Goal: Task Accomplishment & Management: Manage account settings

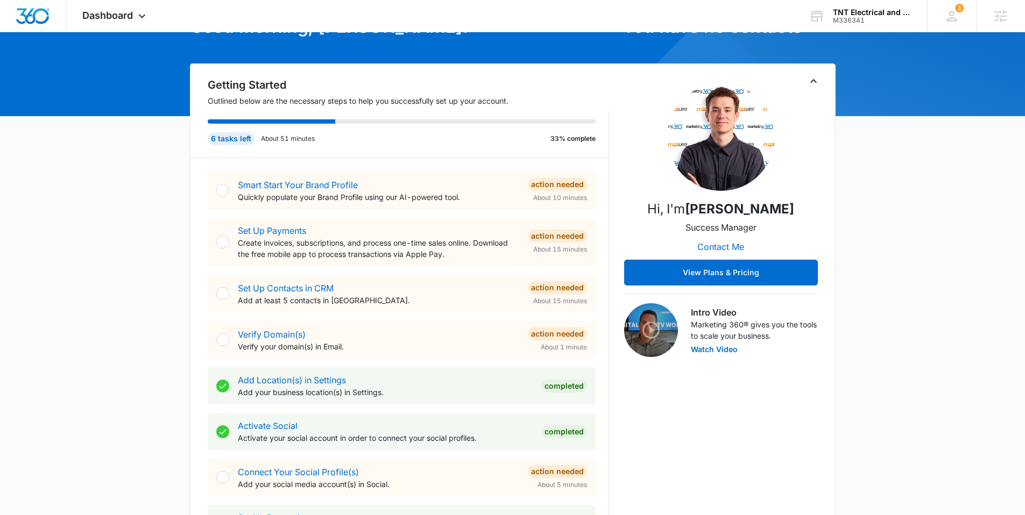
scroll to position [71, 0]
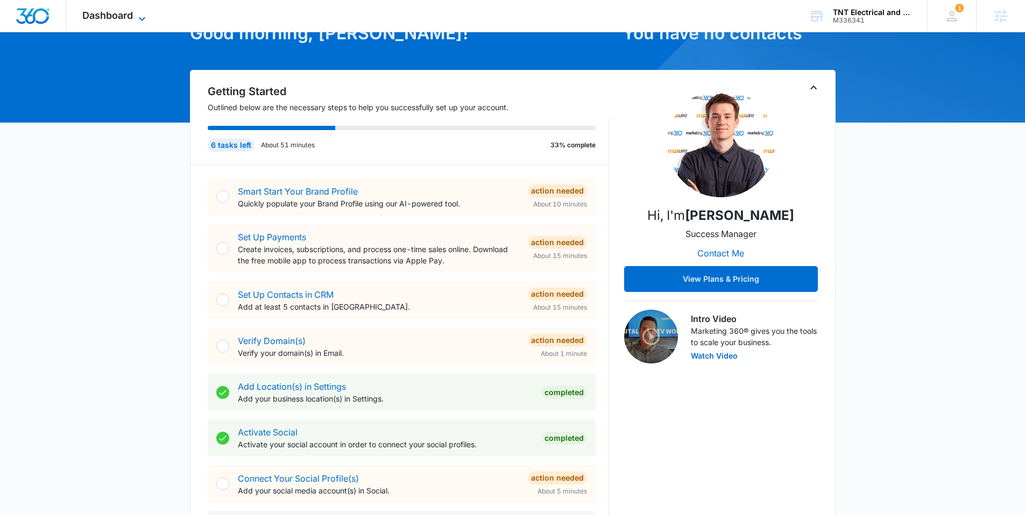
click at [122, 14] on span "Dashboard" at bounding box center [107, 15] width 51 height 11
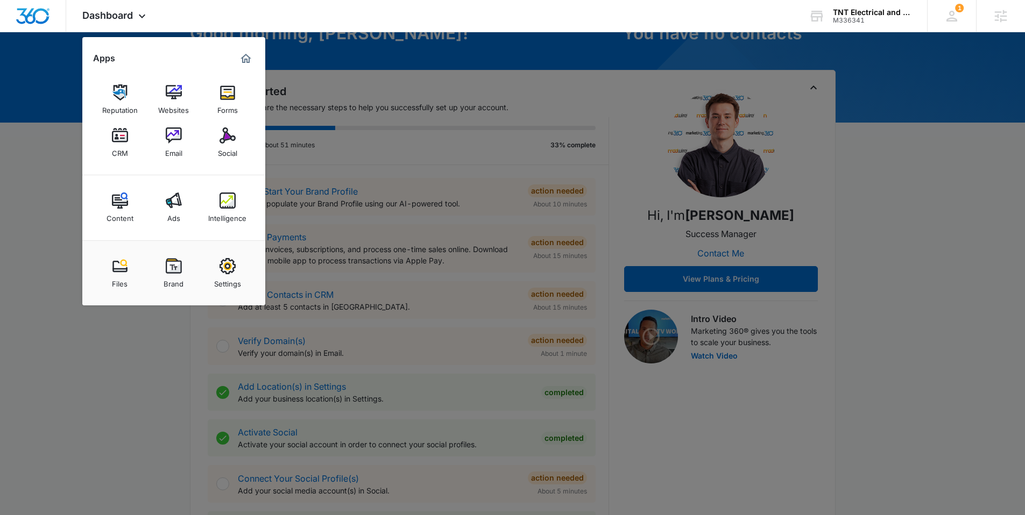
click at [230, 273] on img at bounding box center [227, 266] width 16 height 16
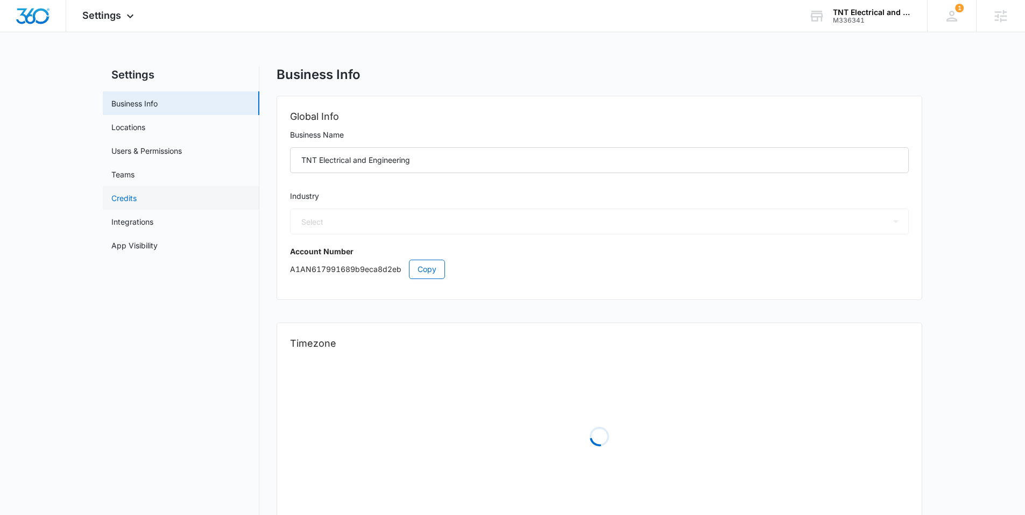
select select "17"
select select "US"
select select "America/[GEOGRAPHIC_DATA]"
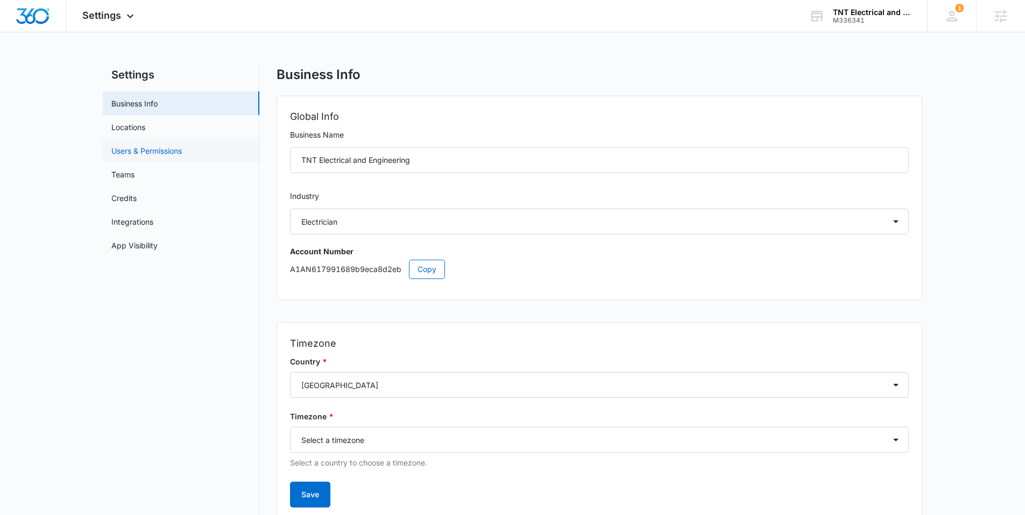
click at [174, 157] on link "Users & Permissions" at bounding box center [146, 150] width 70 height 11
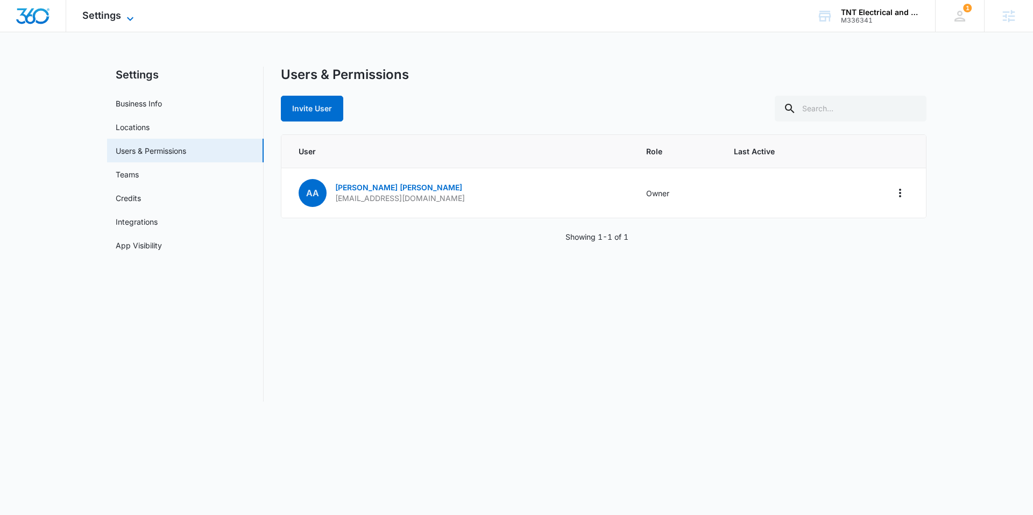
click at [110, 11] on span "Settings" at bounding box center [101, 15] width 39 height 11
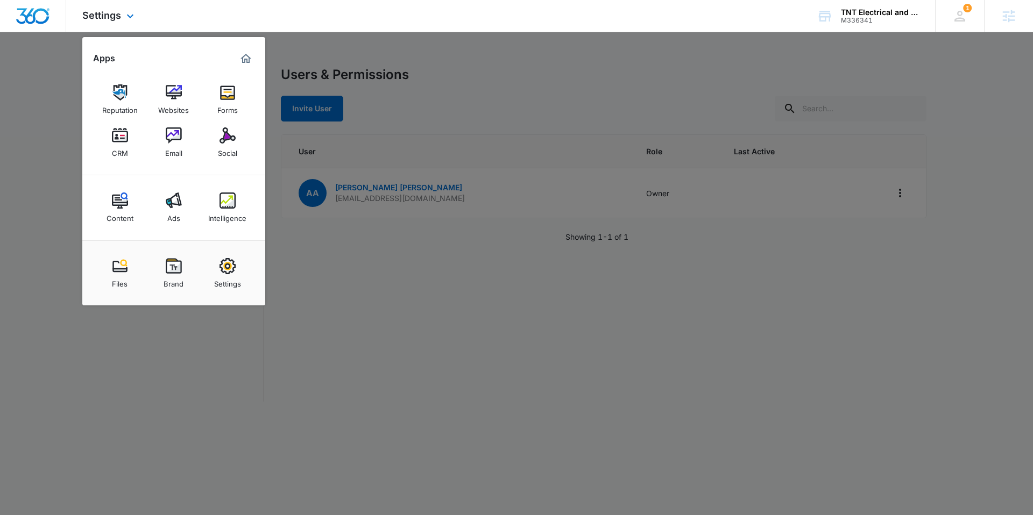
click at [175, 251] on div "Files Brand Settings" at bounding box center [173, 272] width 183 height 65
click at [178, 267] on img at bounding box center [174, 266] width 16 height 16
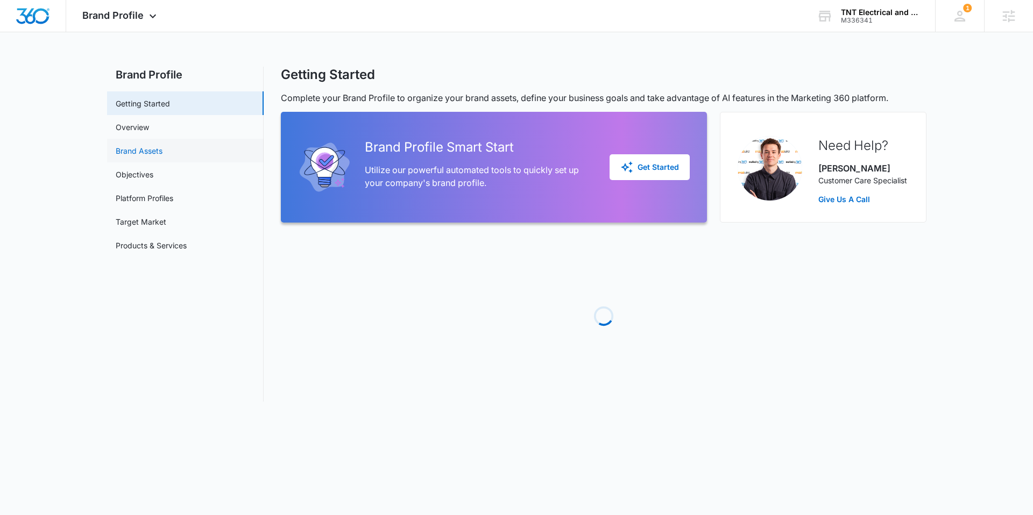
click at [154, 156] on link "Brand Assets" at bounding box center [139, 150] width 47 height 11
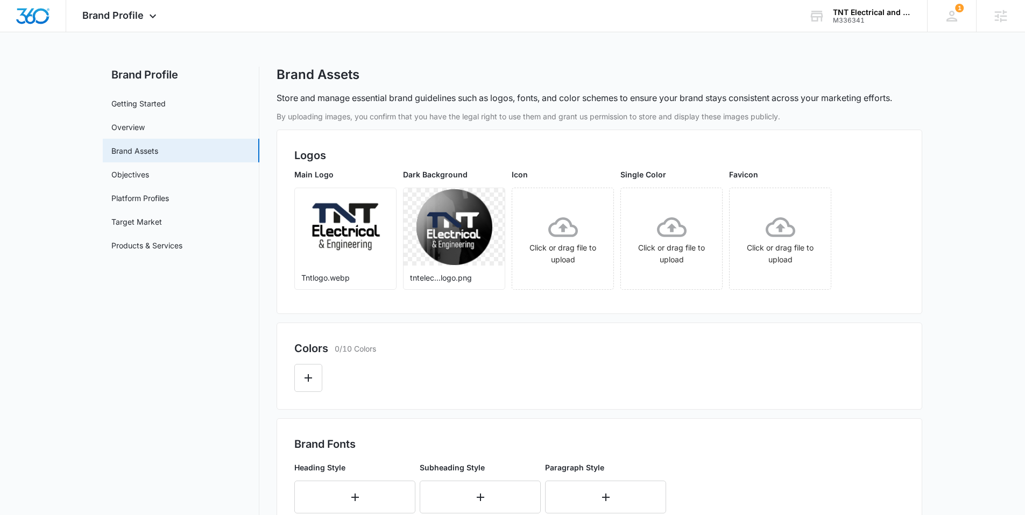
click at [513, 70] on div "Brand Assets" at bounding box center [600, 75] width 646 height 16
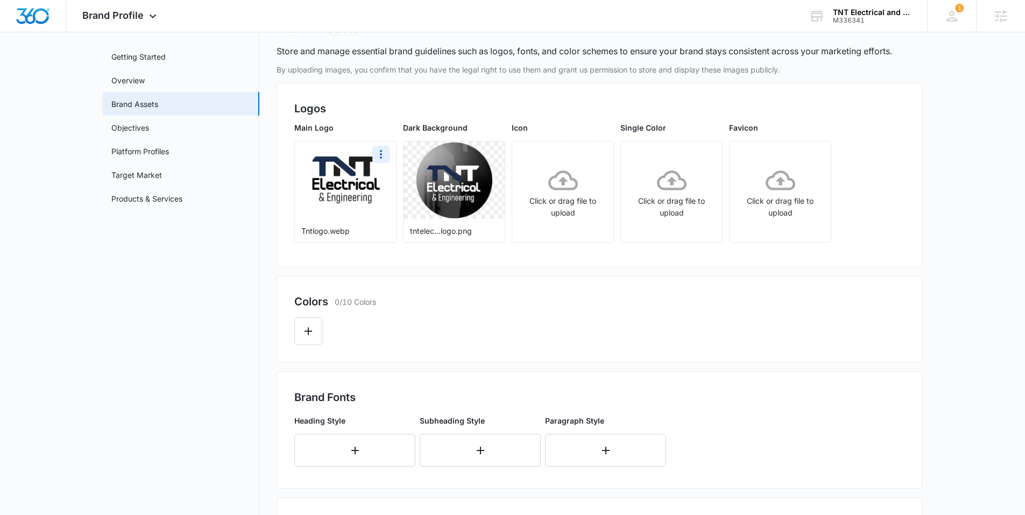
scroll to position [55, 0]
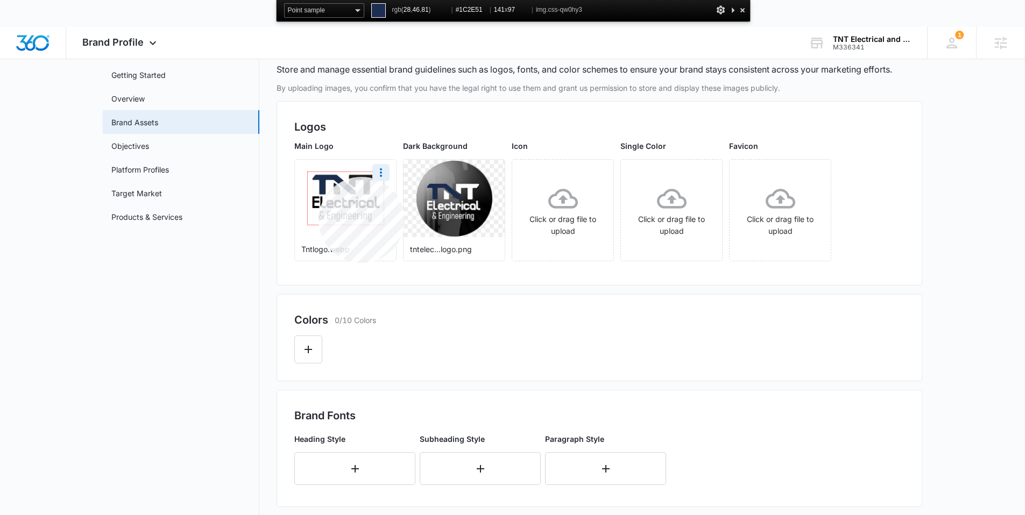
click at [318, 177] on img at bounding box center [346, 198] width 76 height 52
click at [309, 348] on icon "Edit Color" at bounding box center [308, 349] width 13 height 13
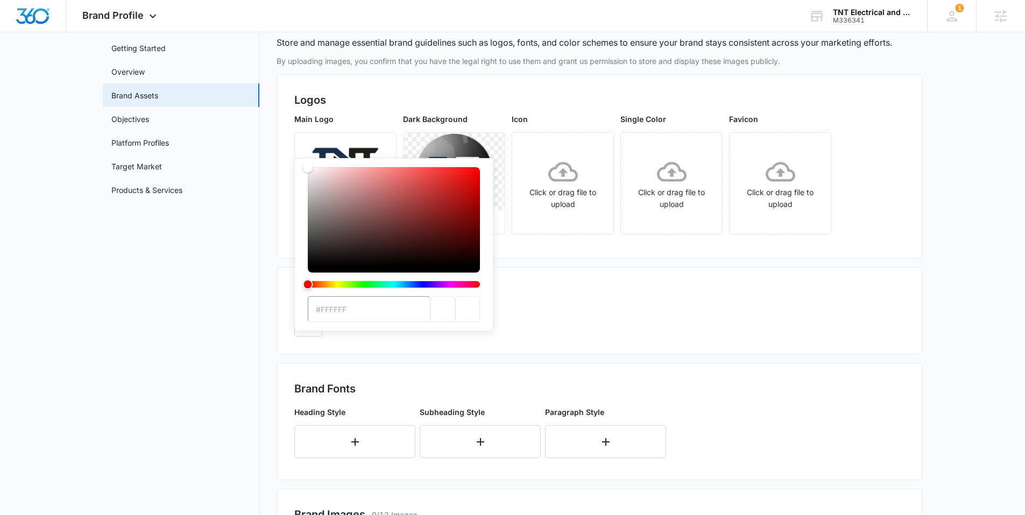
type input "#1C2E51"
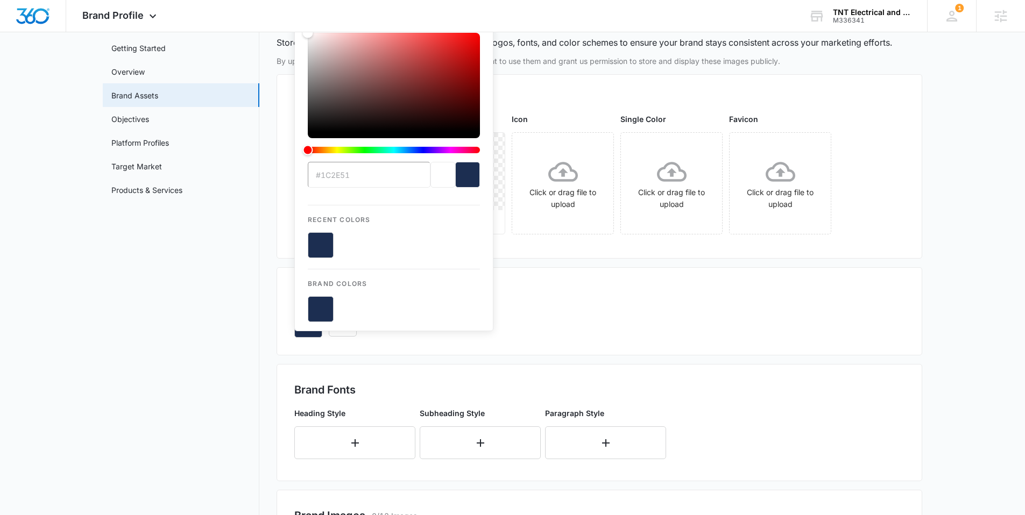
click at [635, 303] on div "#1C2E51 Recent Colors Brand Colors" at bounding box center [599, 319] width 610 height 37
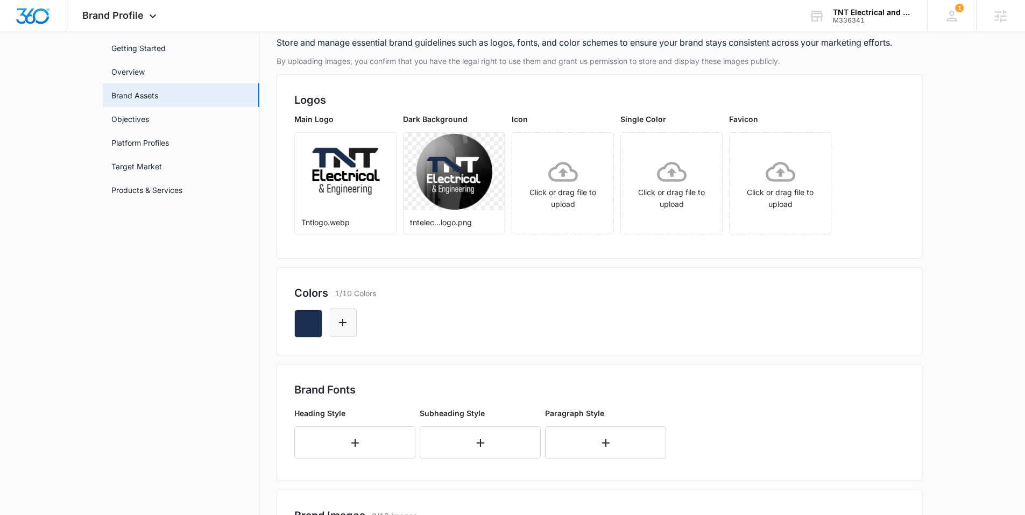
click at [353, 320] on button "Edit Color" at bounding box center [343, 323] width 28 height 28
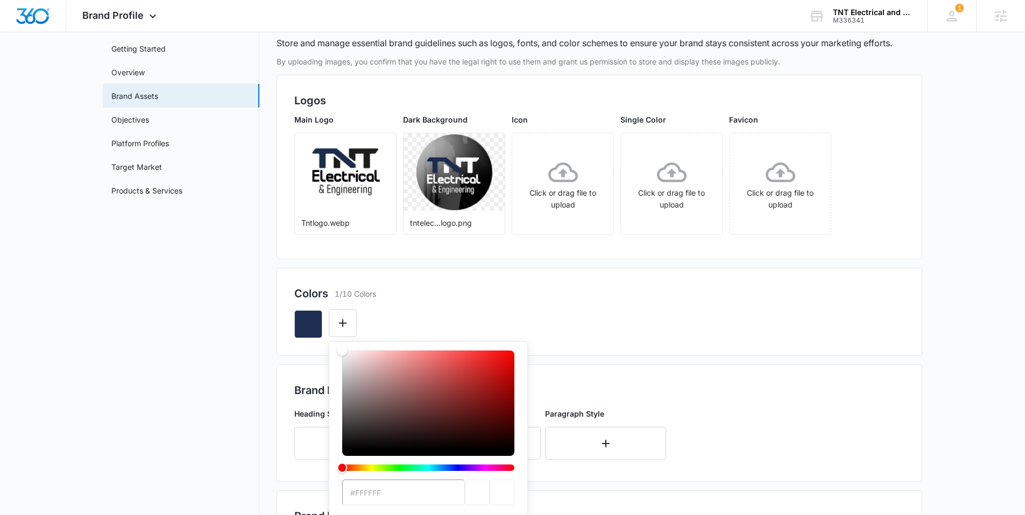
scroll to position [43, 0]
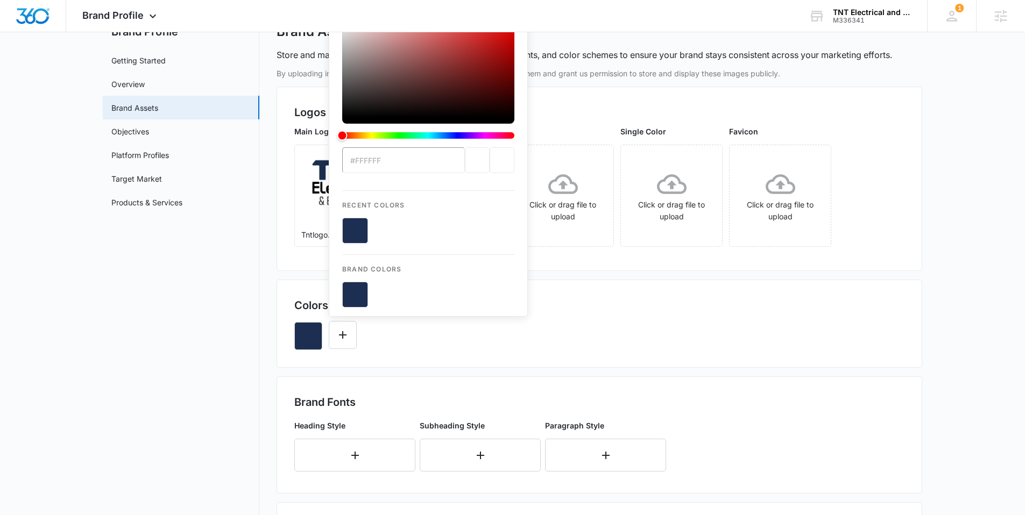
click at [403, 168] on input "#FFFFFF" at bounding box center [403, 160] width 123 height 26
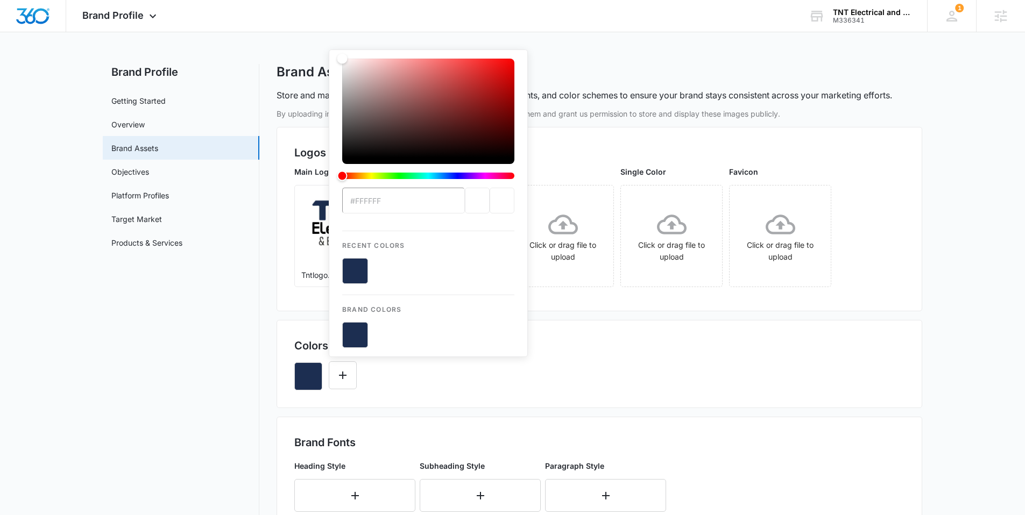
scroll to position [0, 0]
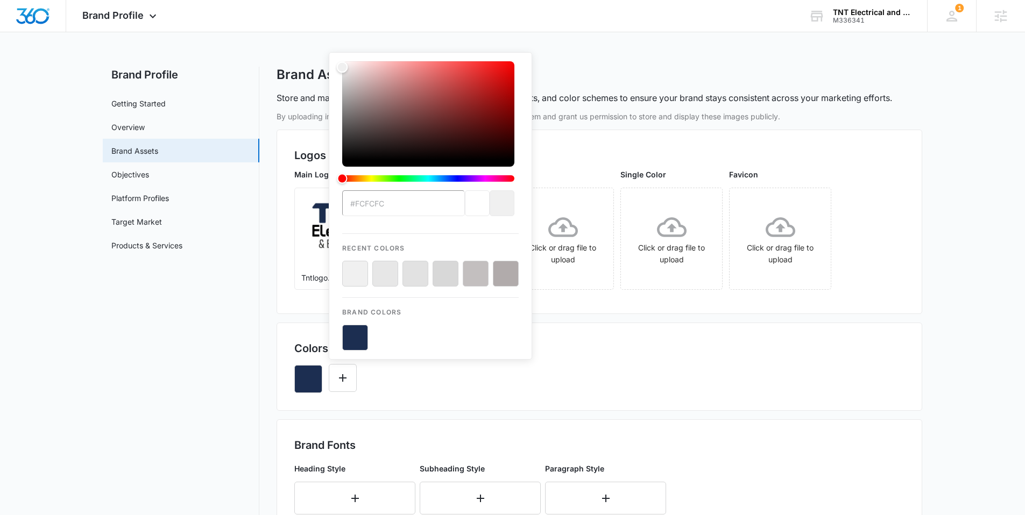
type input "#ffffff"
drag, startPoint x: 339, startPoint y: 62, endPoint x: 334, endPoint y: 56, distance: 7.6
click at [334, 56] on div "#ffffff Recent Colors Brand Colors" at bounding box center [430, 206] width 203 height 308
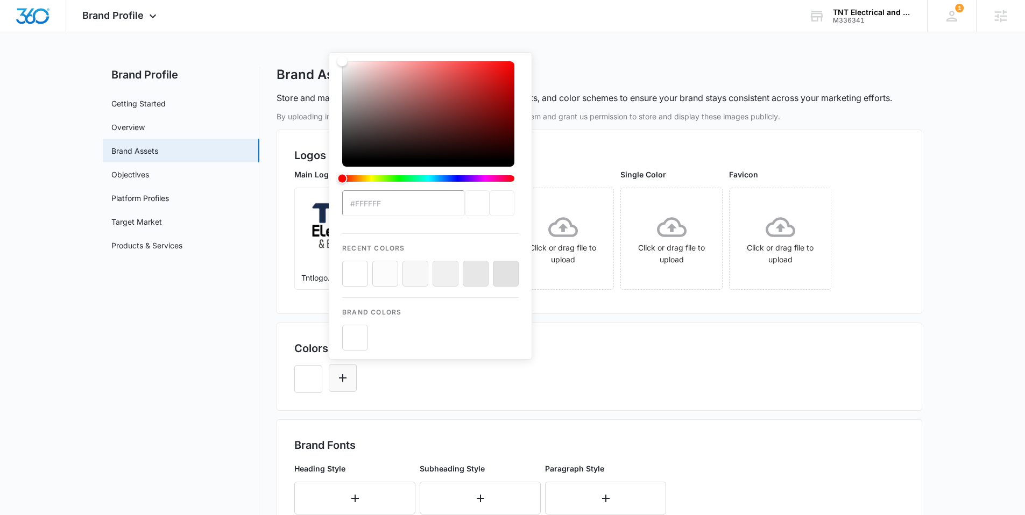
click at [345, 380] on icon "Edit Color" at bounding box center [342, 378] width 13 height 13
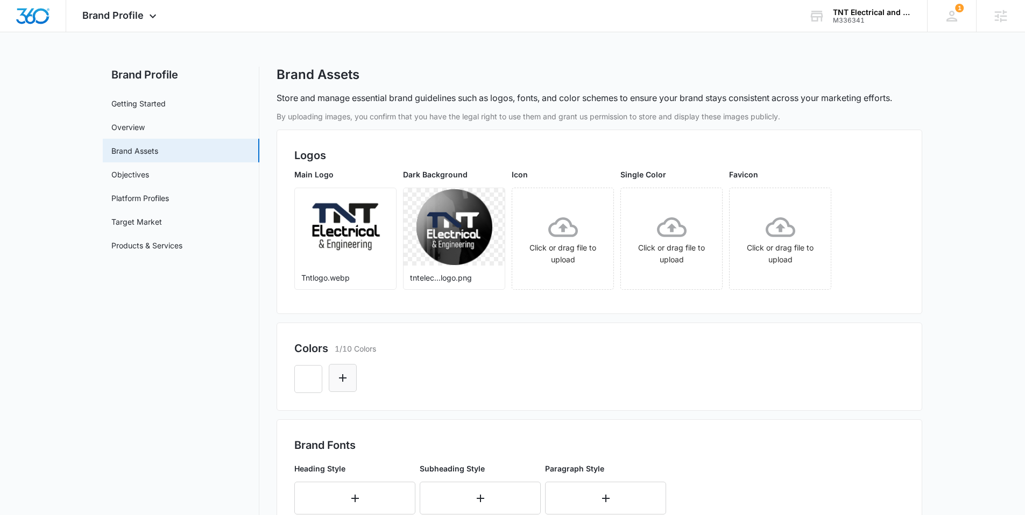
click at [348, 379] on icon "Edit Color" at bounding box center [342, 378] width 13 height 13
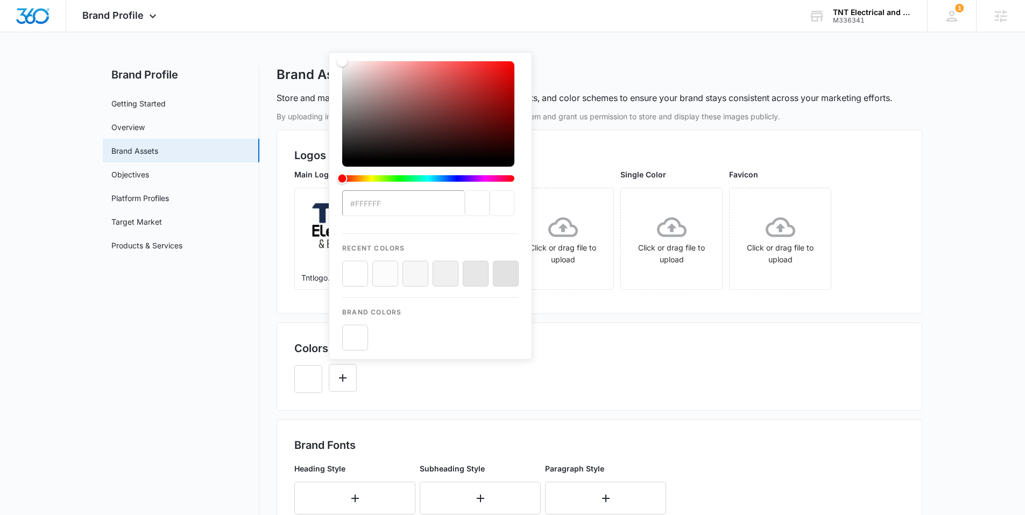
click at [398, 202] on input "#ffffff" at bounding box center [403, 203] width 123 height 26
drag, startPoint x: 376, startPoint y: 202, endPoint x: 332, endPoint y: 201, distance: 43.6
click at [332, 201] on div "#ffffff Recent Colors Brand Colors" at bounding box center [430, 206] width 203 height 308
type input "#FFFFFF"
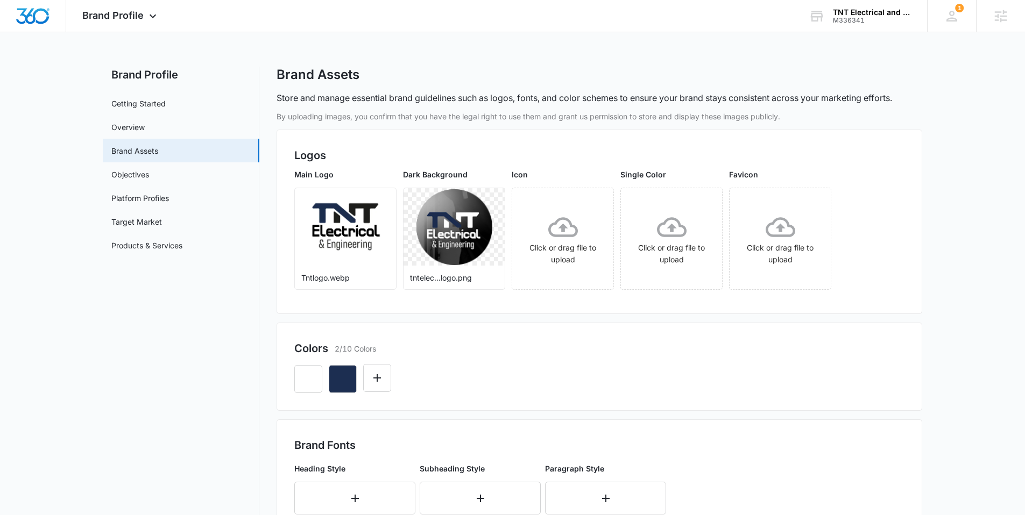
click at [414, 385] on div at bounding box center [599, 375] width 610 height 37
click at [373, 378] on icon "Edit Color" at bounding box center [377, 378] width 13 height 13
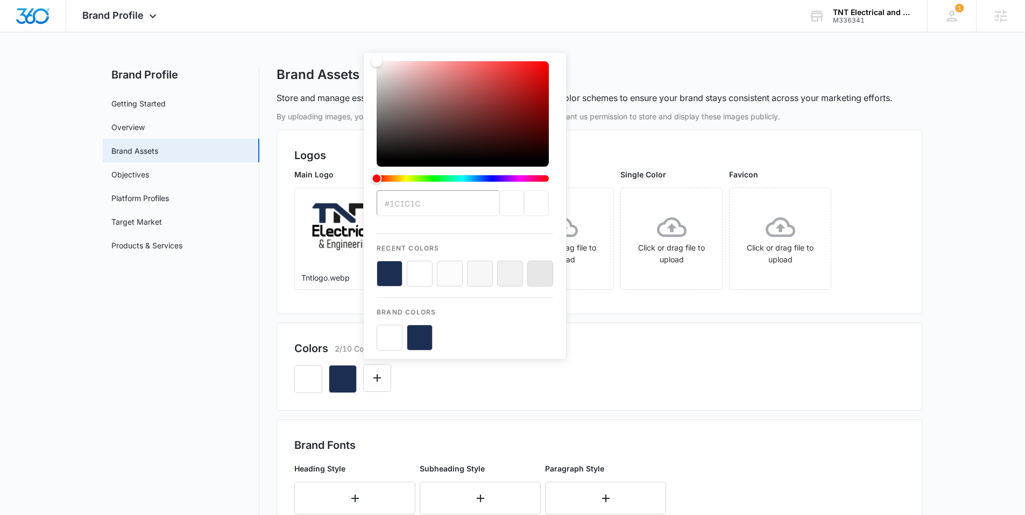
type input "#000000"
drag, startPoint x: 374, startPoint y: 59, endPoint x: 361, endPoint y: 192, distance: 133.6
click at [362, 192] on div "By uploading images, you confirm that you have the legal right to use them and …" at bounding box center [600, 468] width 646 height 715
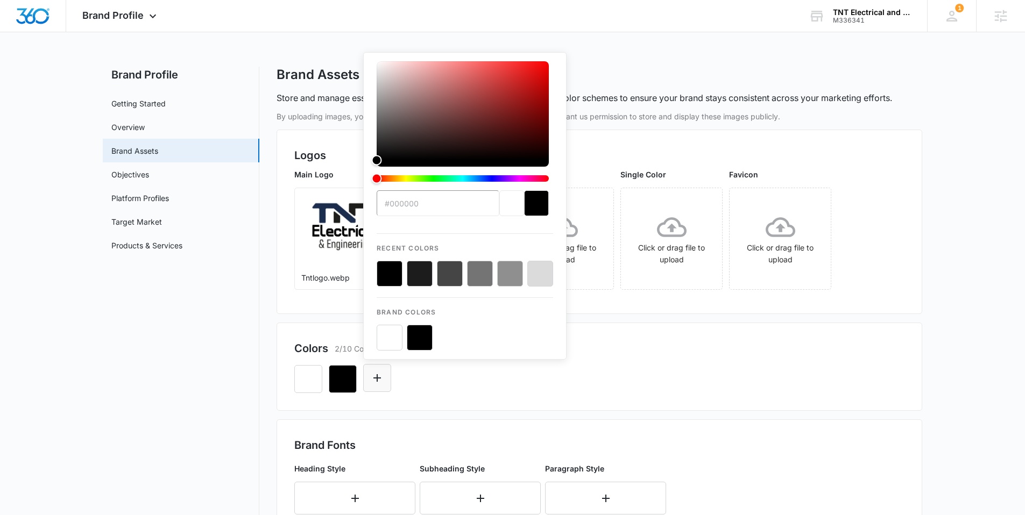
click at [374, 386] on button "Edit Color" at bounding box center [377, 378] width 28 height 28
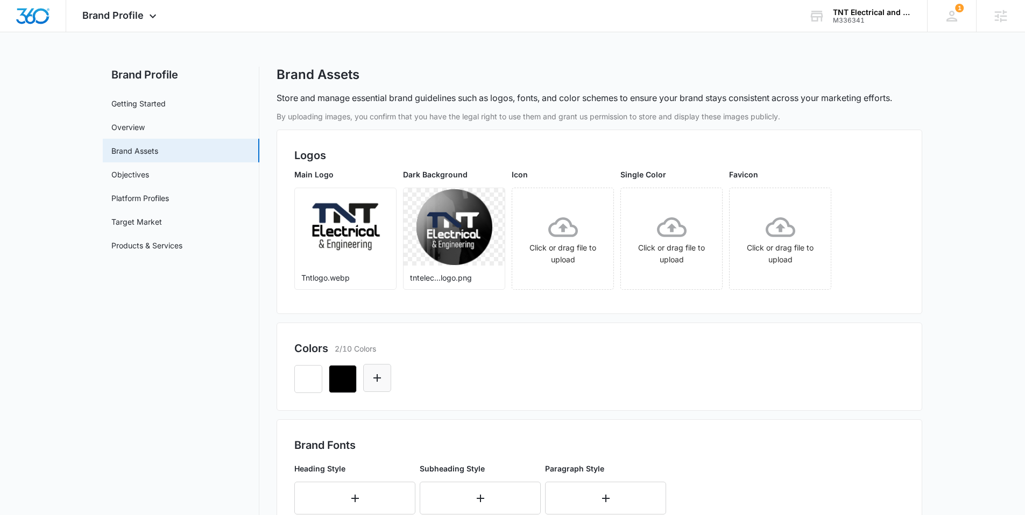
click at [382, 381] on icon "Edit Color" at bounding box center [377, 378] width 13 height 13
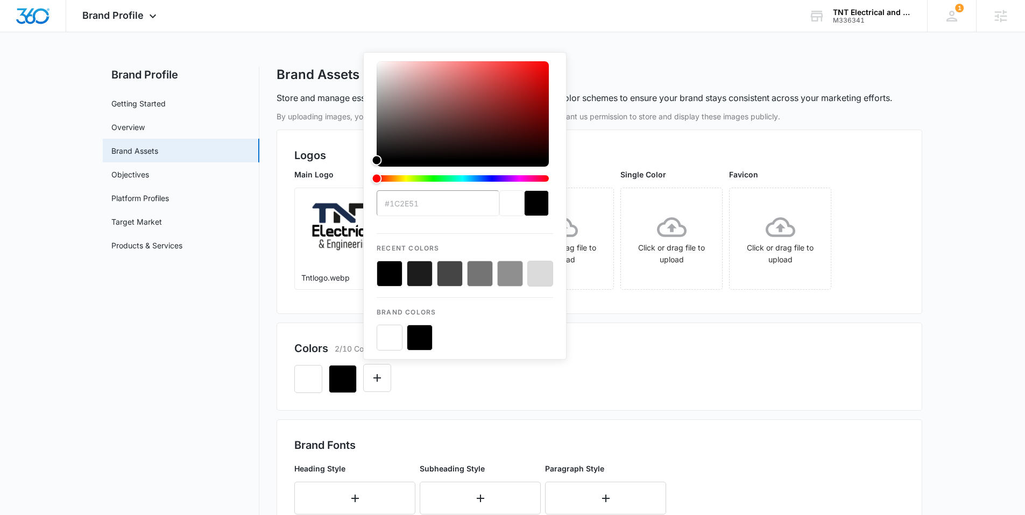
type input "#FFFFFF"
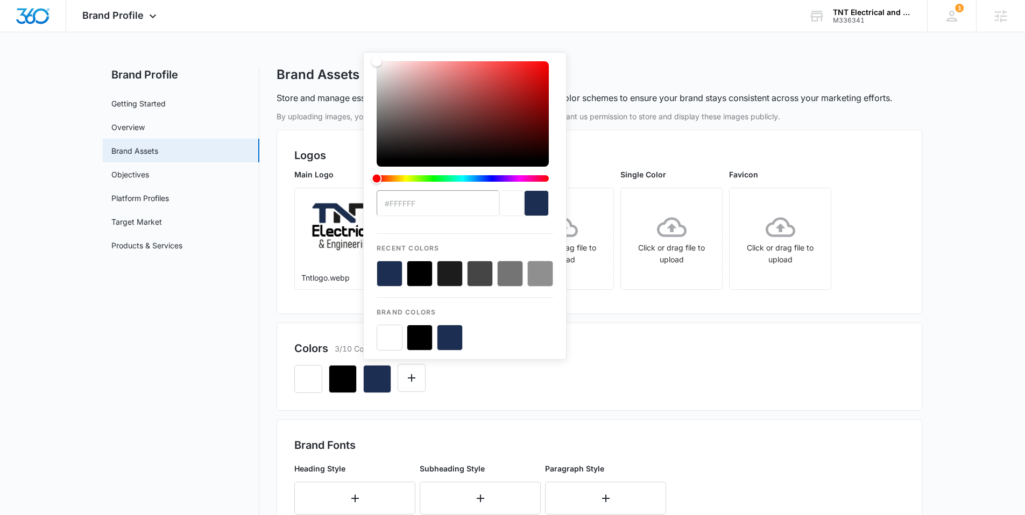
click at [478, 396] on div "Colors 3/10 Colors #FFFFFF Recent Colors Brand Colors" at bounding box center [600, 367] width 646 height 88
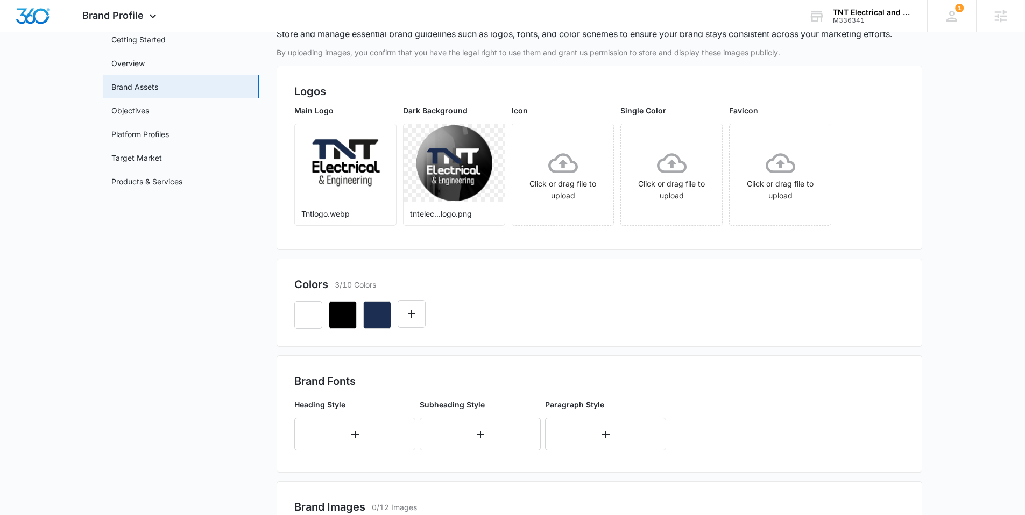
scroll to position [67, 0]
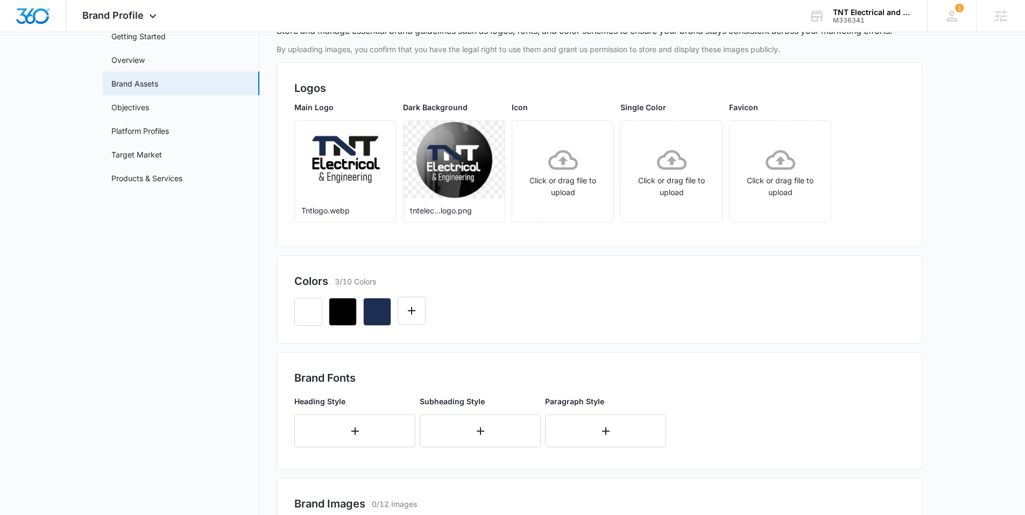
click at [364, 180] on img at bounding box center [346, 159] width 76 height 52
click at [355, 161] on img at bounding box center [346, 159] width 76 height 52
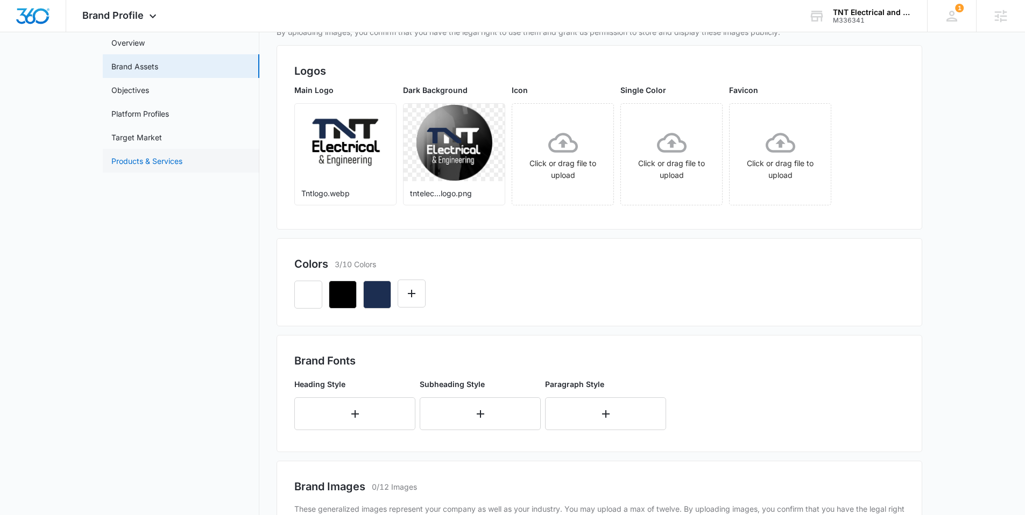
scroll to position [29, 0]
